Goal: Find specific page/section: Find specific page/section

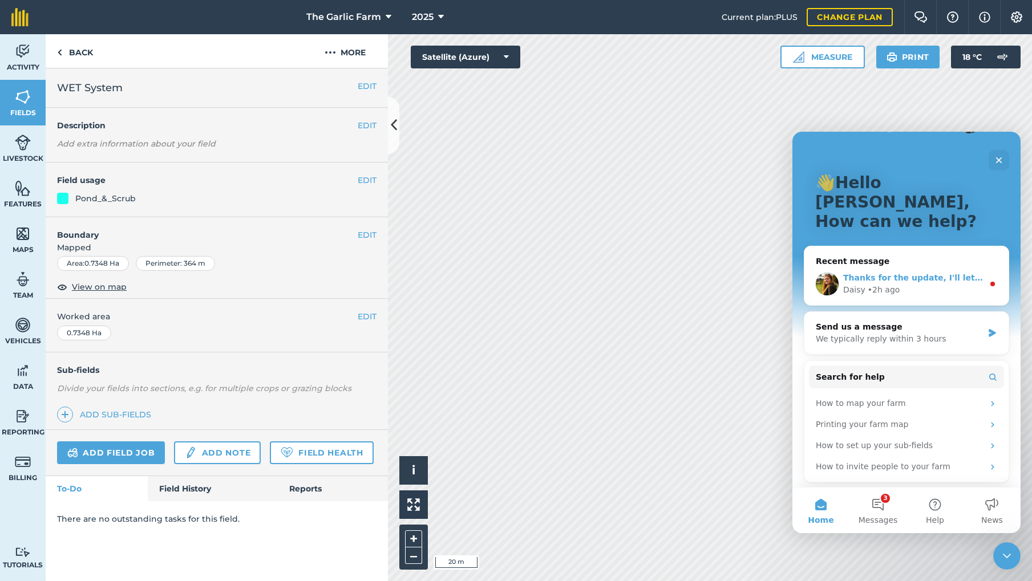
scroll to position [42, 0]
click at [924, 271] on span "Thanks for the update, I'll let the tech team know and get them to take a look" at bounding box center [1019, 275] width 352 height 9
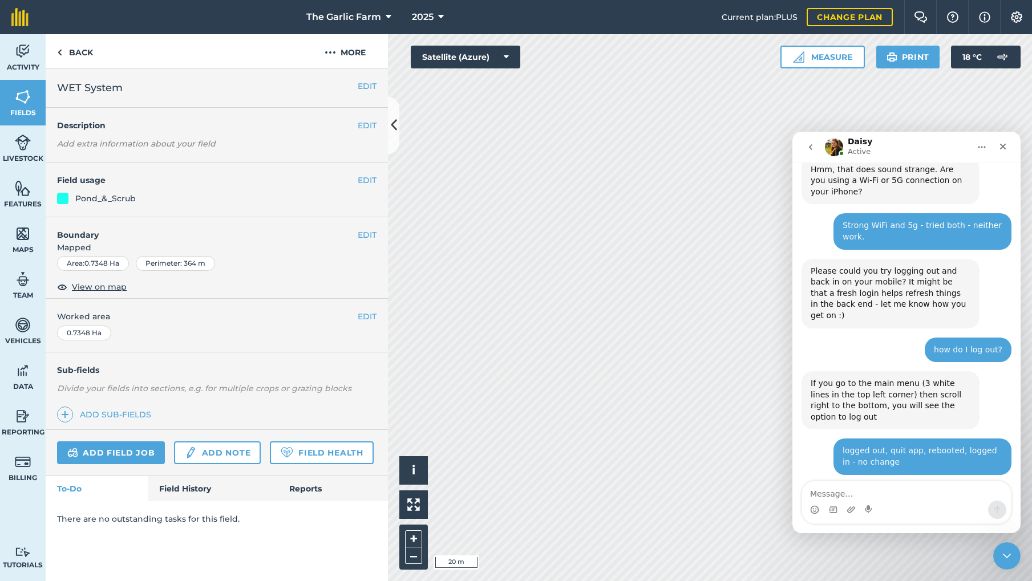
scroll to position [758, 0]
click at [1006, 147] on icon "Close" at bounding box center [1002, 146] width 9 height 9
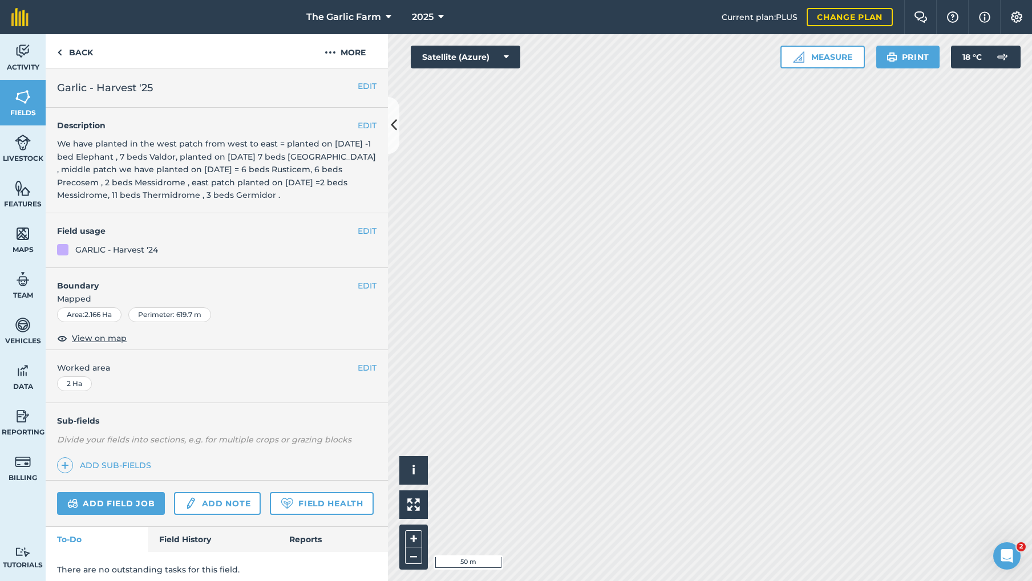
click at [364, 285] on button "EDIT" at bounding box center [367, 286] width 19 height 13
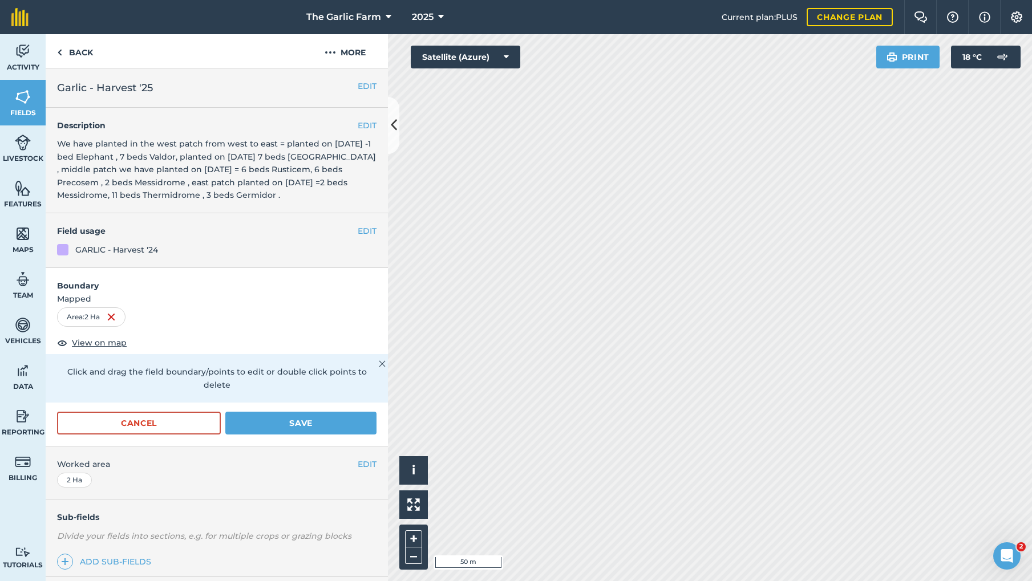
click at [343, 412] on button "Save" at bounding box center [300, 423] width 151 height 23
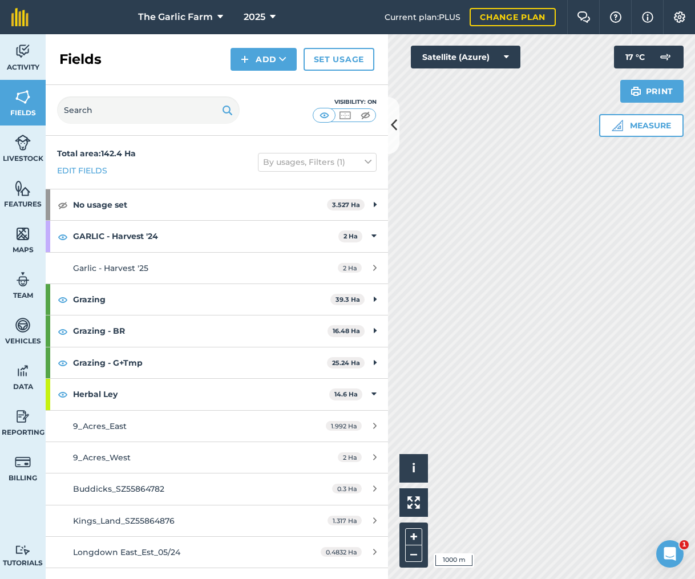
click at [19, 192] on img at bounding box center [23, 188] width 16 height 17
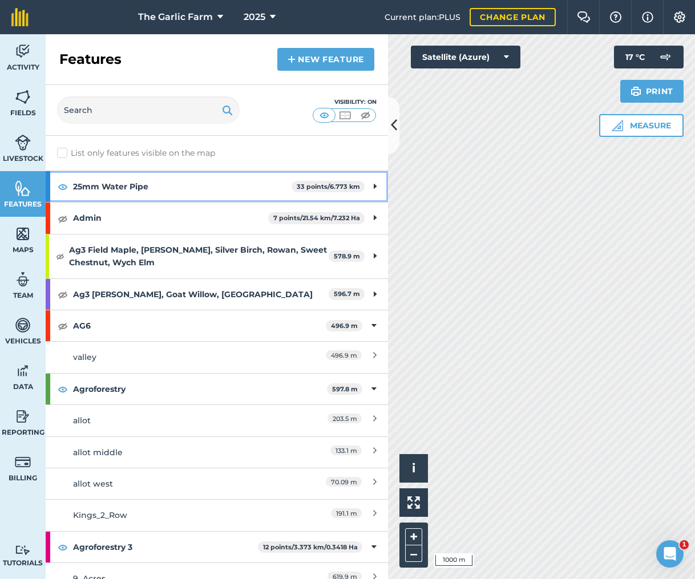
click at [61, 187] on img at bounding box center [63, 187] width 10 height 14
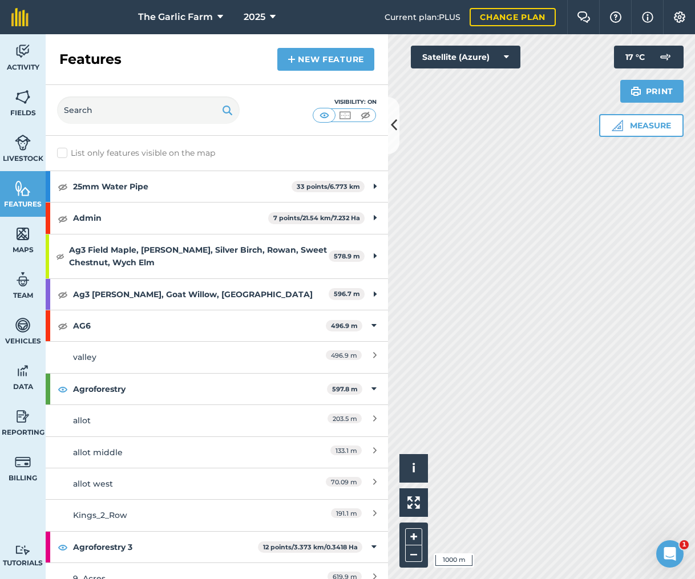
click at [21, 105] on img at bounding box center [23, 96] width 16 height 17
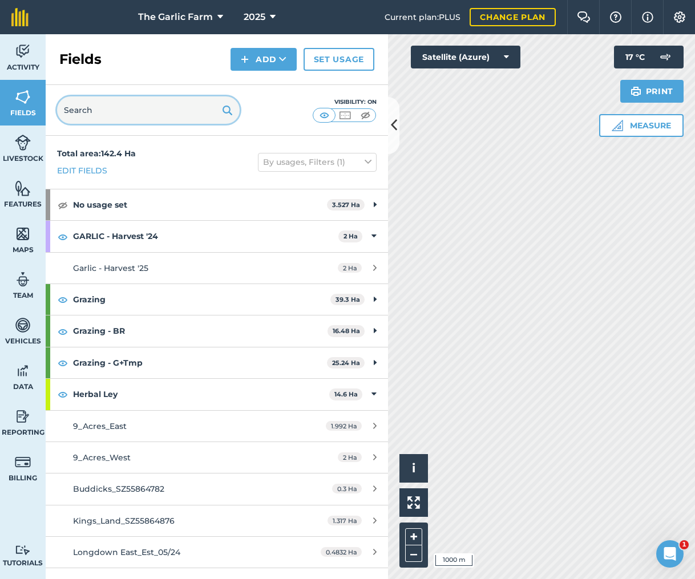
click at [115, 108] on input "text" at bounding box center [148, 109] width 183 height 27
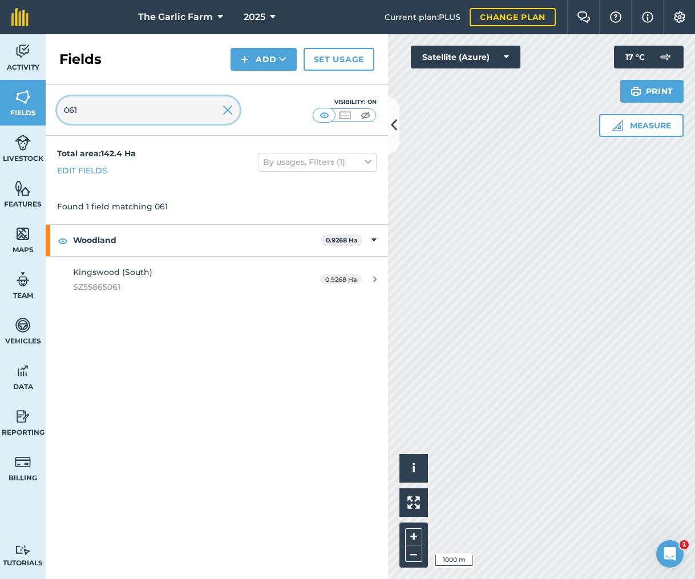
type input "061"
click at [136, 289] on span "SZ55865061" at bounding box center [180, 287] width 214 height 13
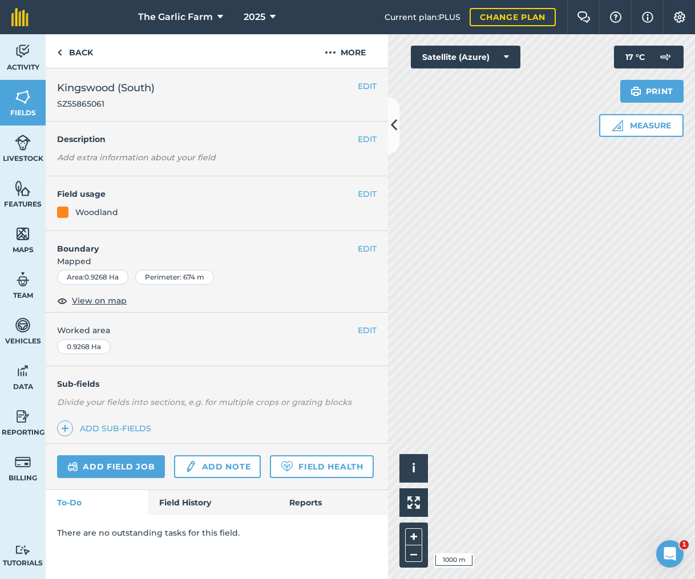
click at [106, 299] on span "View on map" at bounding box center [99, 300] width 55 height 13
click at [60, 54] on img at bounding box center [59, 53] width 5 height 14
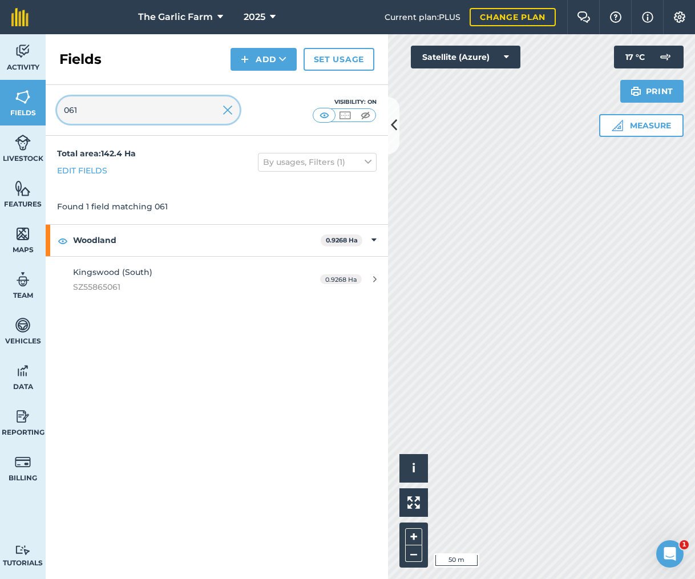
drag, startPoint x: 62, startPoint y: 109, endPoint x: 55, endPoint y: 108, distance: 6.9
click at [55, 108] on div "061 Visibility: On" at bounding box center [217, 110] width 342 height 51
click at [66, 109] on input "5553" at bounding box center [148, 109] width 183 height 27
type input "553"
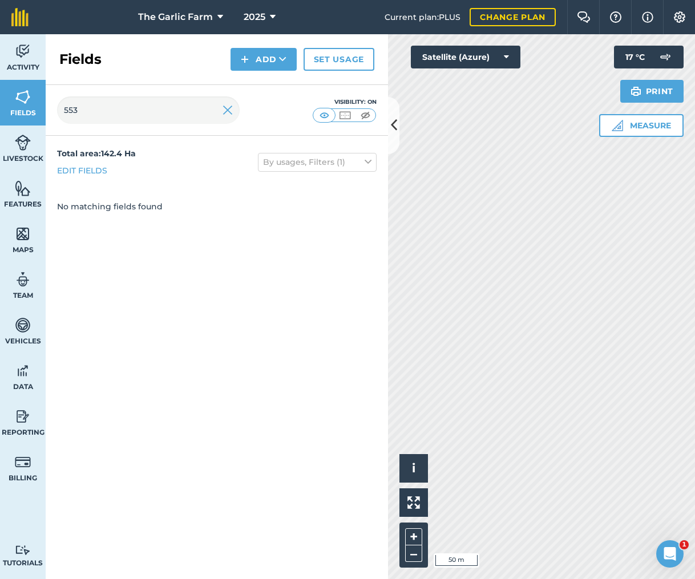
click at [226, 111] on img at bounding box center [227, 110] width 10 height 14
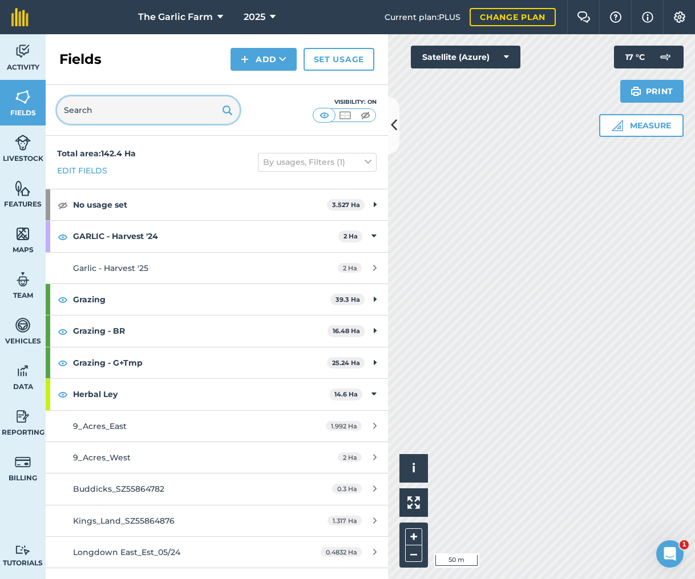
click at [73, 105] on input "text" at bounding box center [148, 109] width 183 height 27
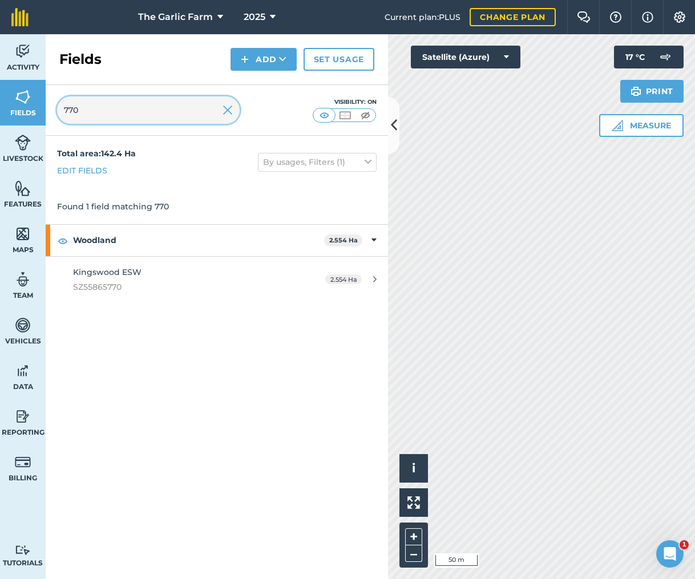
type input "770"
click at [128, 276] on span "Kingswood ESW" at bounding box center [107, 272] width 68 height 10
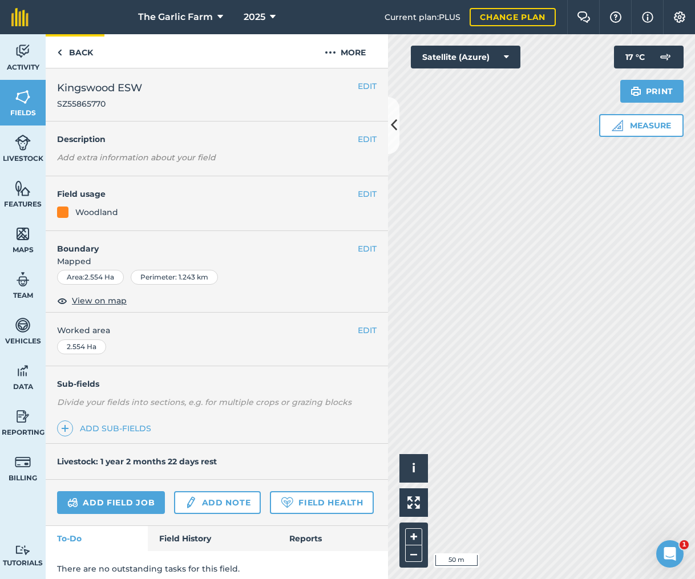
click at [66, 53] on link "Back" at bounding box center [75, 51] width 59 height 34
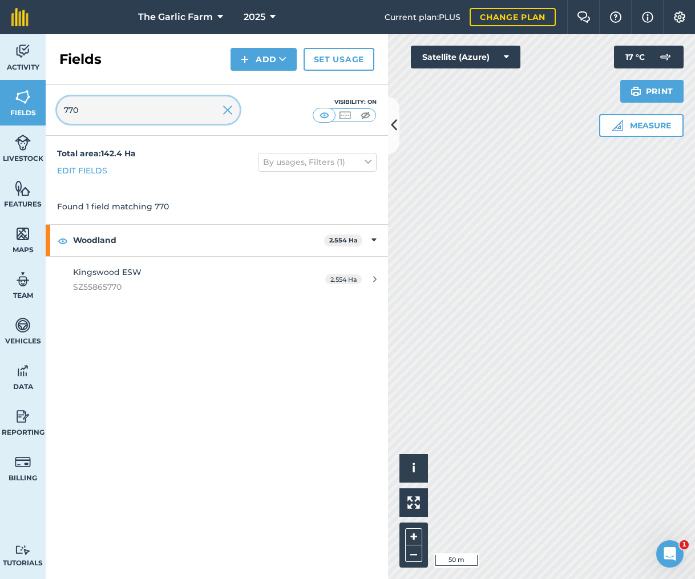
drag, startPoint x: 68, startPoint y: 110, endPoint x: 59, endPoint y: 111, distance: 9.8
click at [59, 111] on input "770" at bounding box center [148, 109] width 183 height 27
drag, startPoint x: 88, startPoint y: 115, endPoint x: 63, endPoint y: 111, distance: 25.3
click at [63, 111] on input "4926" at bounding box center [148, 109] width 183 height 27
type input "4405"
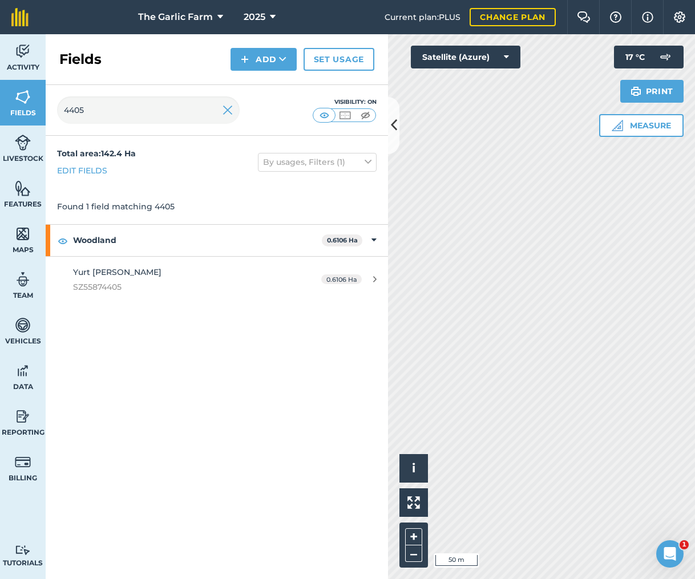
click at [135, 282] on span "SZ55874405" at bounding box center [180, 287] width 214 height 13
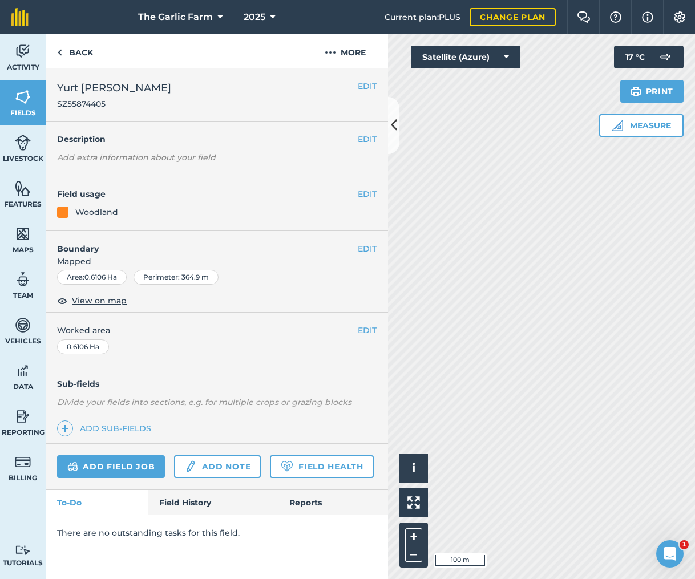
click at [98, 297] on span "View on map" at bounding box center [99, 300] width 55 height 13
click at [60, 51] on img at bounding box center [59, 53] width 5 height 14
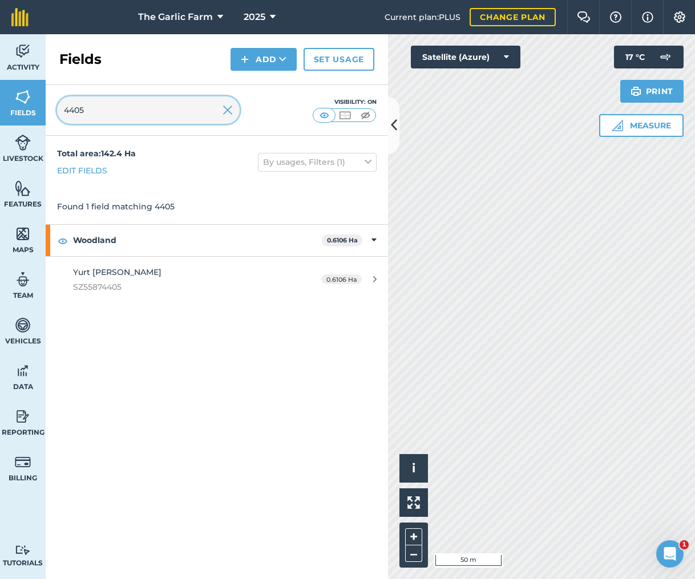
click at [108, 113] on input "4405" at bounding box center [148, 109] width 183 height 27
drag, startPoint x: 76, startPoint y: 111, endPoint x: 20, endPoint y: 106, distance: 56.2
click at [20, 106] on div "Activity Fields Livestock Features Maps Team Vehicles Data Reporting Billing Tu…" at bounding box center [347, 306] width 695 height 545
type input "3917"
click at [151, 269] on span "Mersley Down West Copse" at bounding box center [128, 272] width 111 height 10
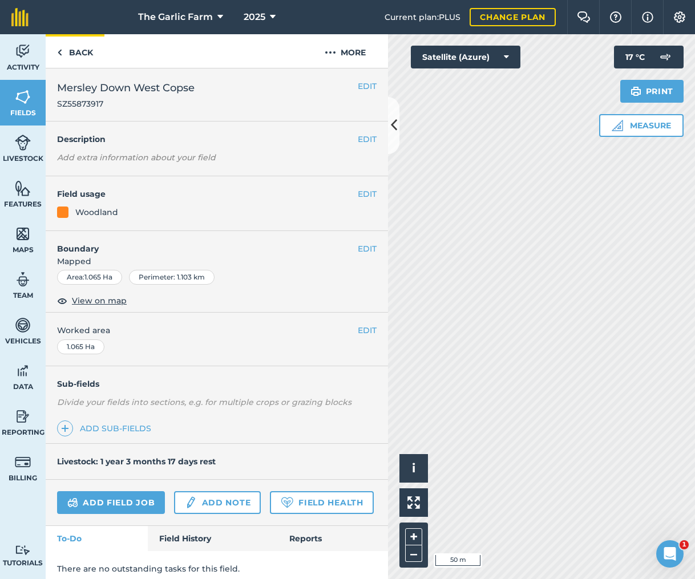
click at [55, 52] on link "Back" at bounding box center [75, 51] width 59 height 34
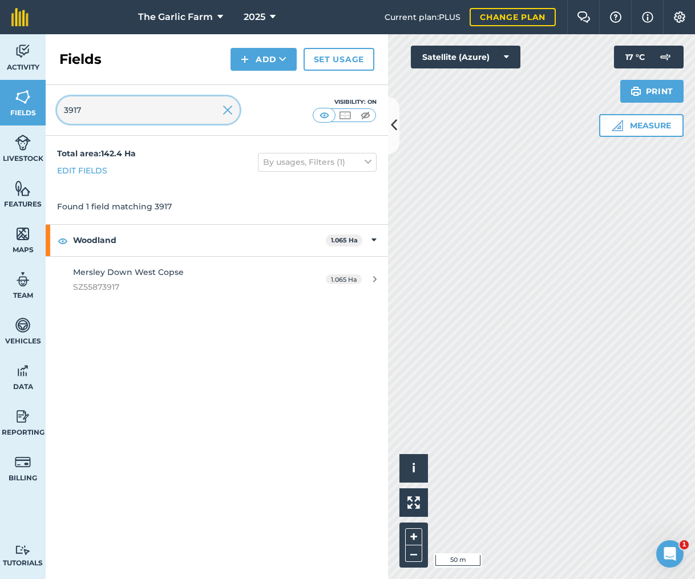
drag, startPoint x: 89, startPoint y: 112, endPoint x: 54, endPoint y: 109, distance: 35.5
click at [54, 109] on div "3917 Visibility: On" at bounding box center [217, 110] width 342 height 51
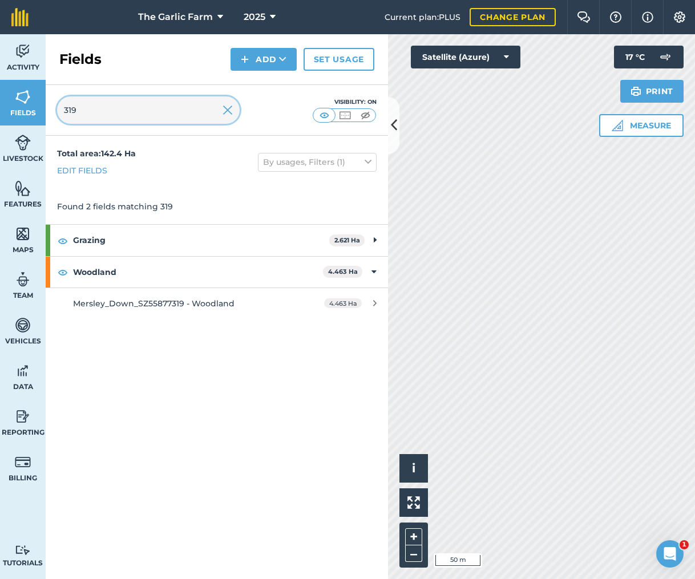
type input "319"
click at [200, 302] on span "Mersley_Down_SZ55877319 - Woodland" at bounding box center [153, 303] width 161 height 10
